Goal: Information Seeking & Learning: Learn about a topic

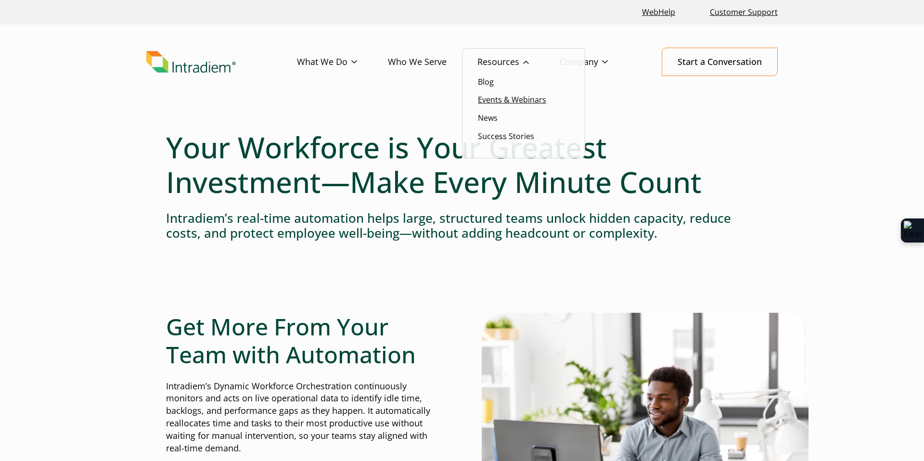
click at [505, 100] on link "Events & Webinars" at bounding box center [512, 99] width 68 height 11
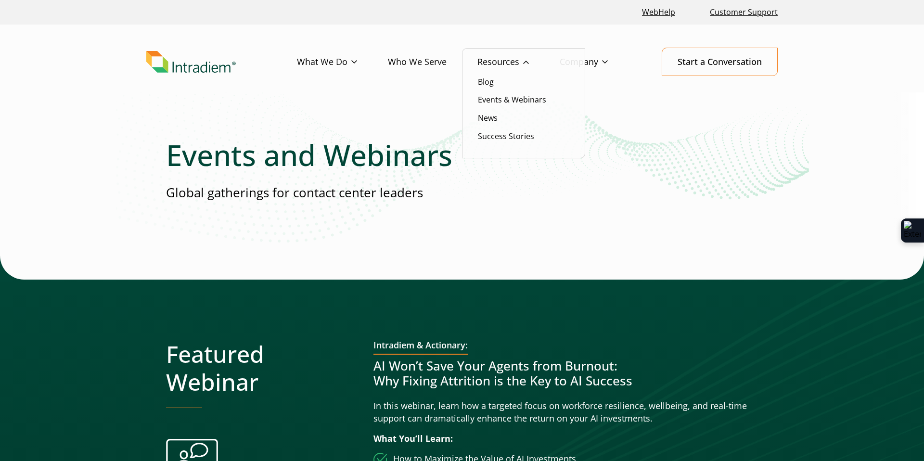
click at [497, 59] on link "Resources" at bounding box center [518, 62] width 82 height 28
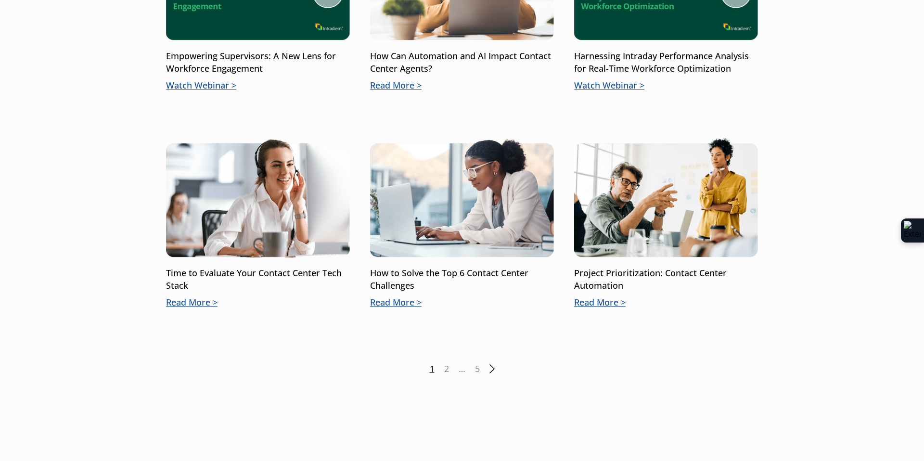
scroll to position [1228, 0]
